Goal: Task Accomplishment & Management: Complete application form

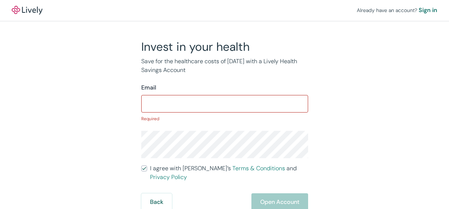
click at [141, 166] on input "I agree with Lively’s Terms & Conditions and Privacy Policy" at bounding box center [144, 169] width 6 height 6
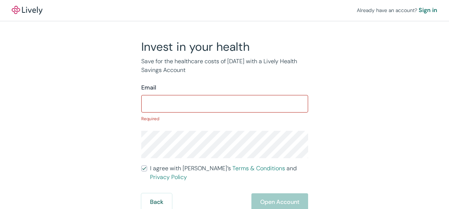
checkbox input "false"
click at [419, 9] on div "Sign in" at bounding box center [428, 10] width 19 height 9
